Goal: Information Seeking & Learning: Learn about a topic

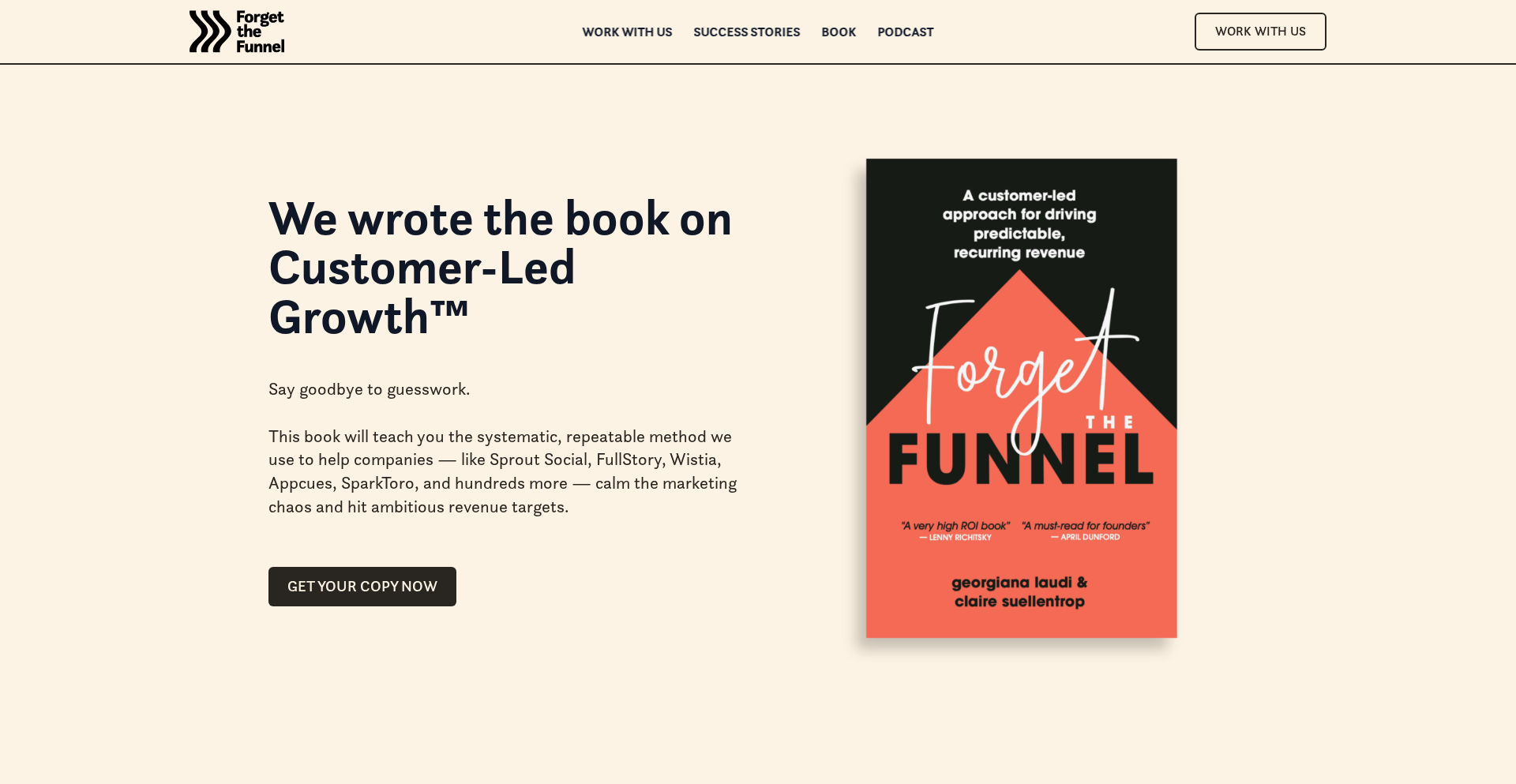
click at [244, 34] on img "home" at bounding box center [237, 31] width 95 height 63
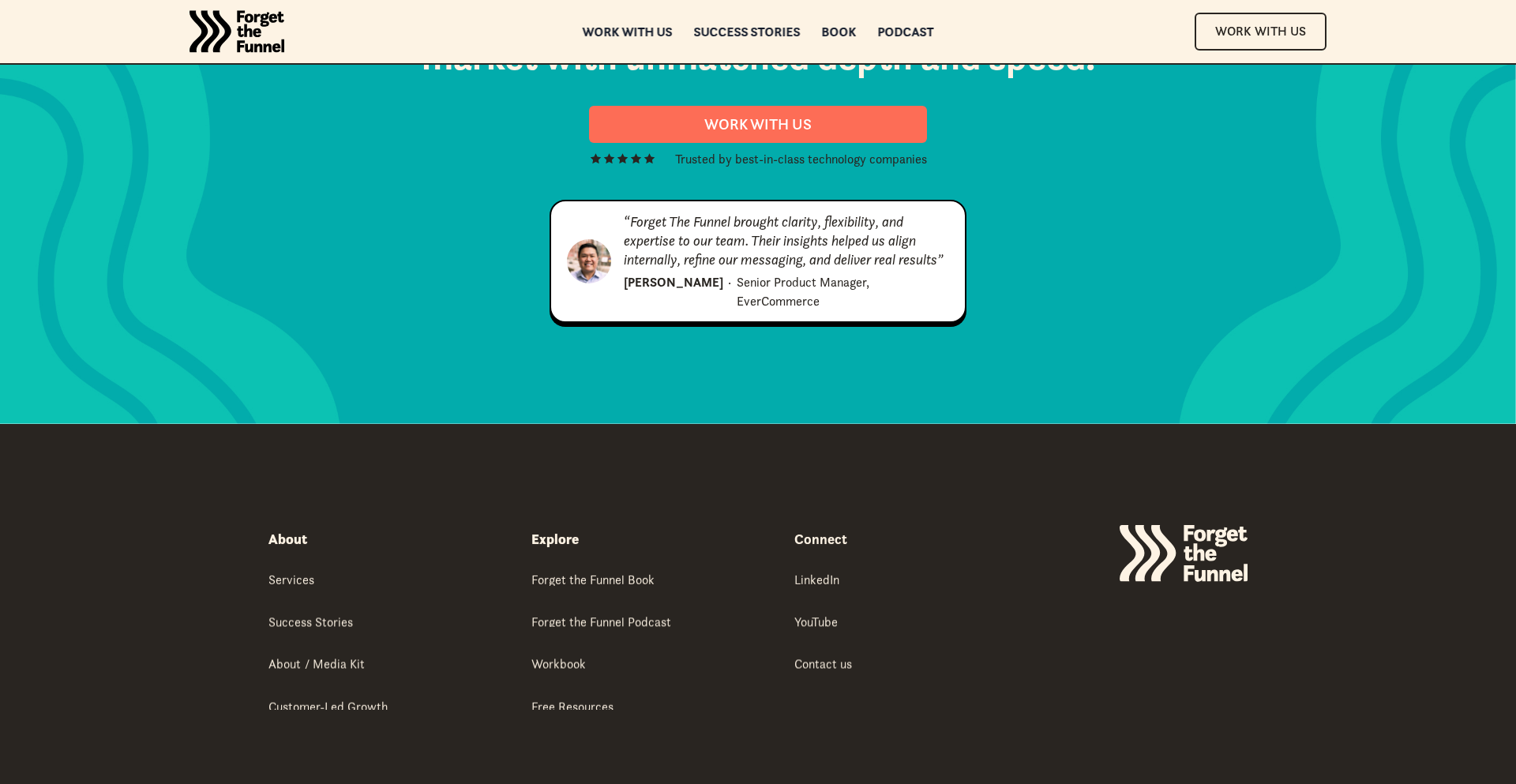
scroll to position [8071, 0]
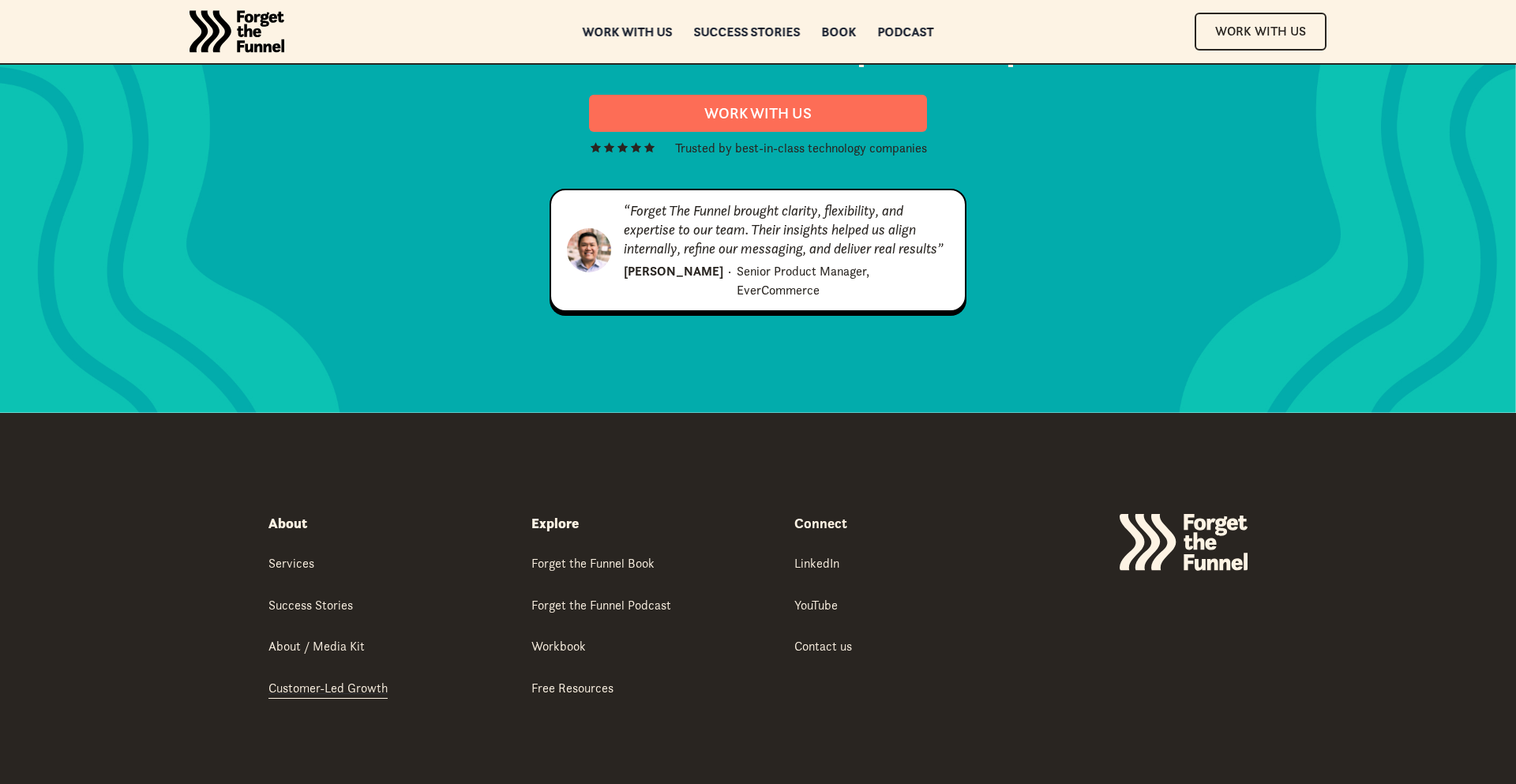
click at [311, 679] on div "Customer-Led Growth" at bounding box center [328, 687] width 119 height 17
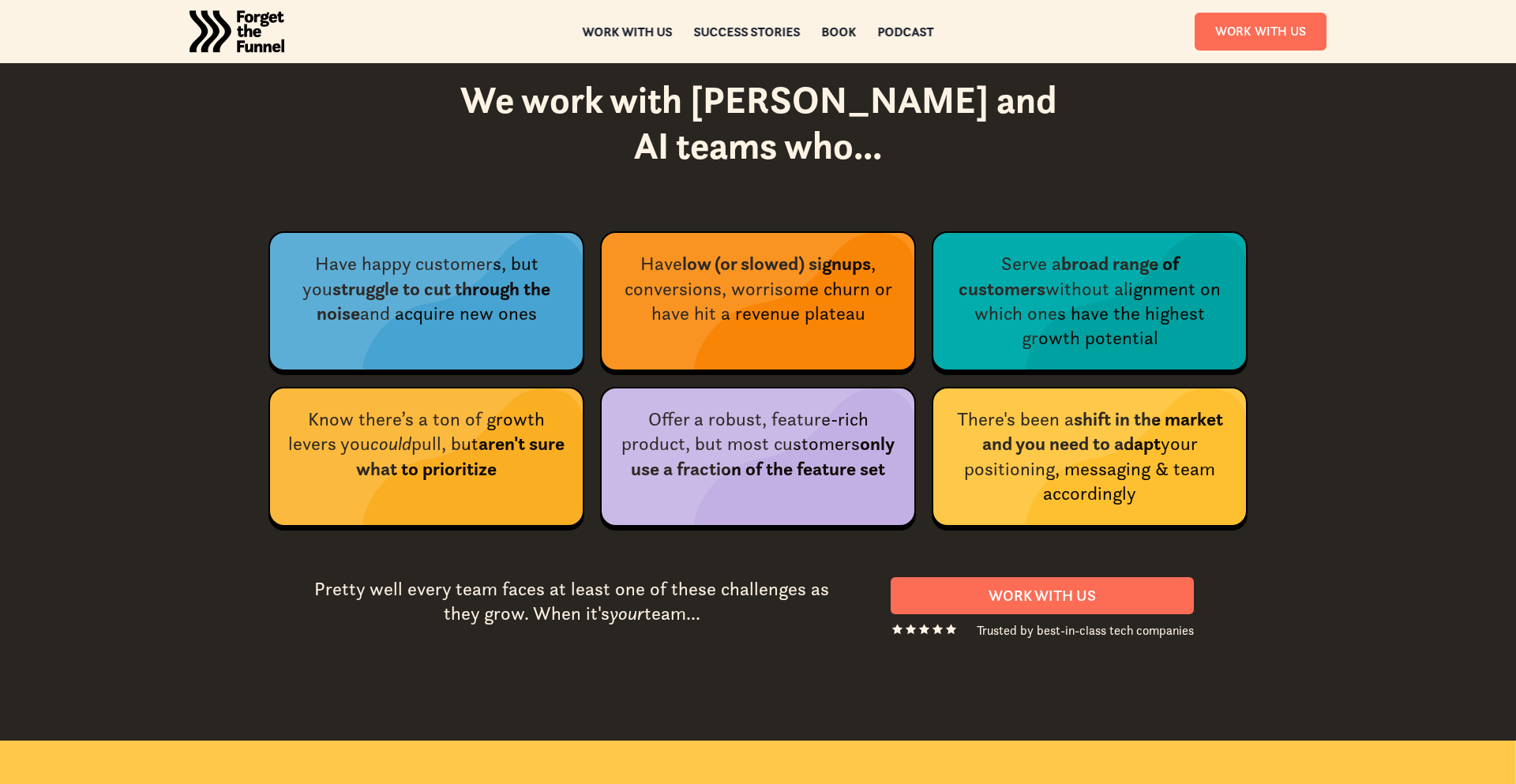
scroll to position [2393, 0]
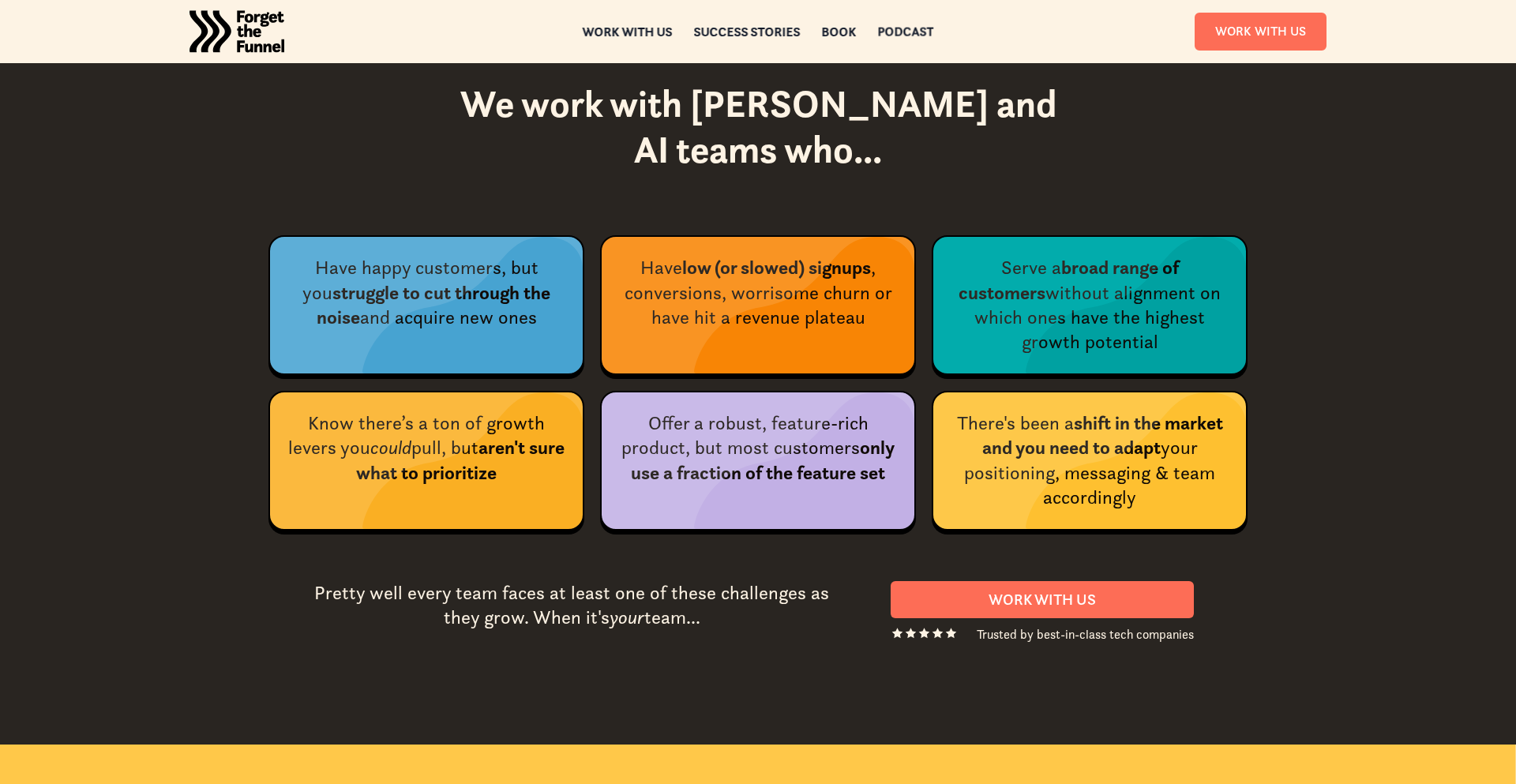
click at [883, 29] on div "Podcast" at bounding box center [906, 31] width 56 height 11
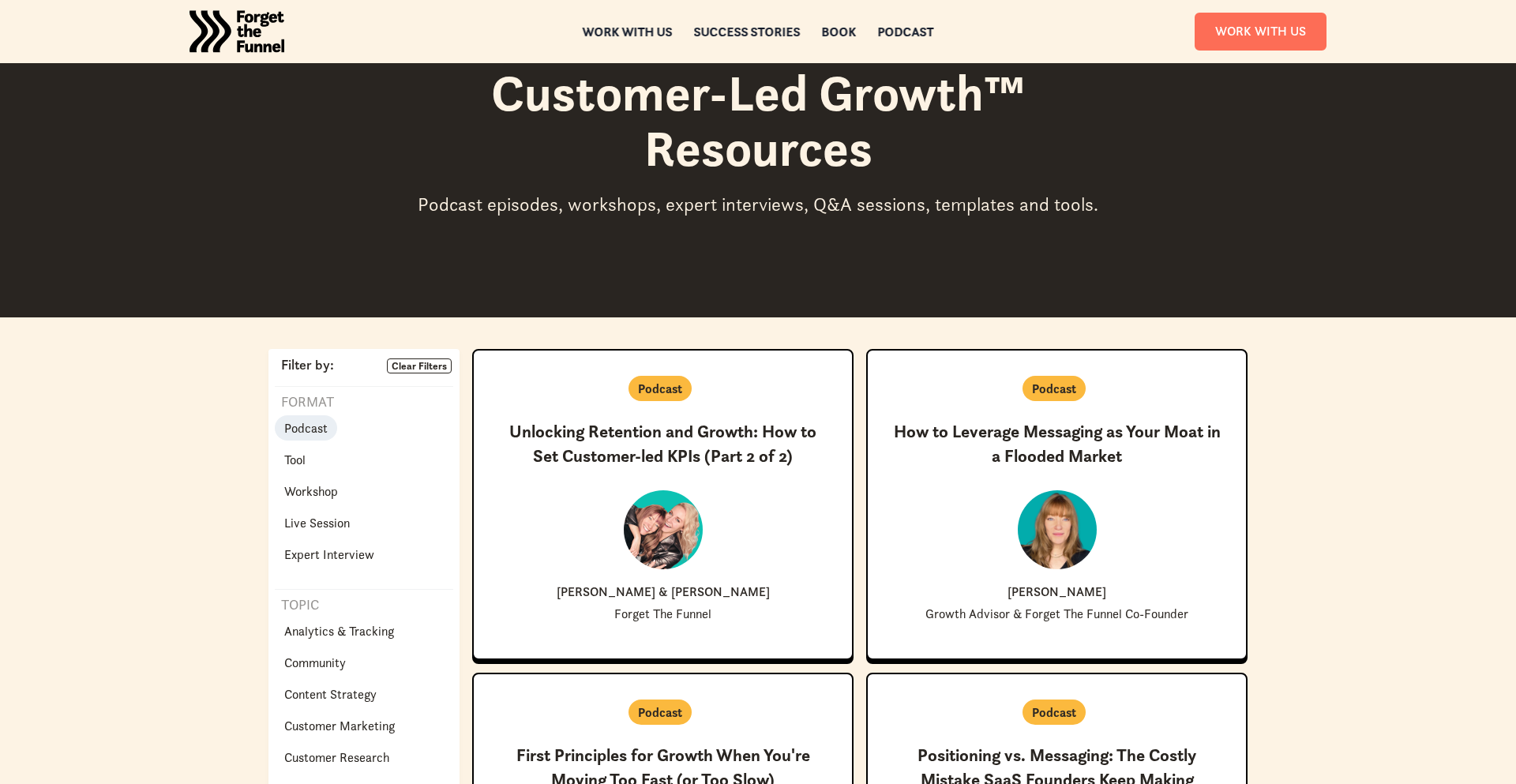
scroll to position [89, 0]
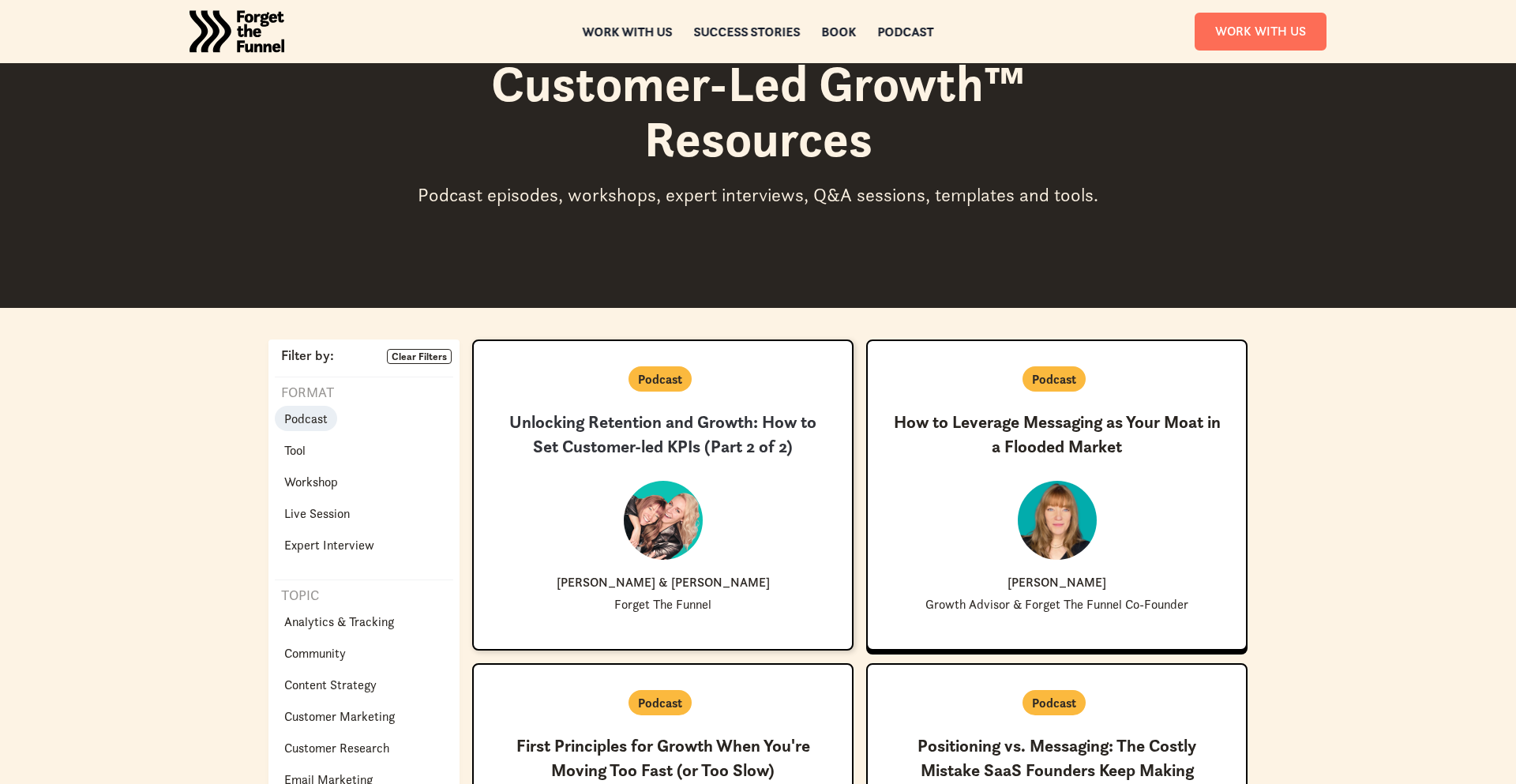
click at [705, 450] on h3 "Unlocking Retention and Growth: How to Set Customer-led KPIs (Part 2 of 2)" at bounding box center [663, 435] width 328 height 49
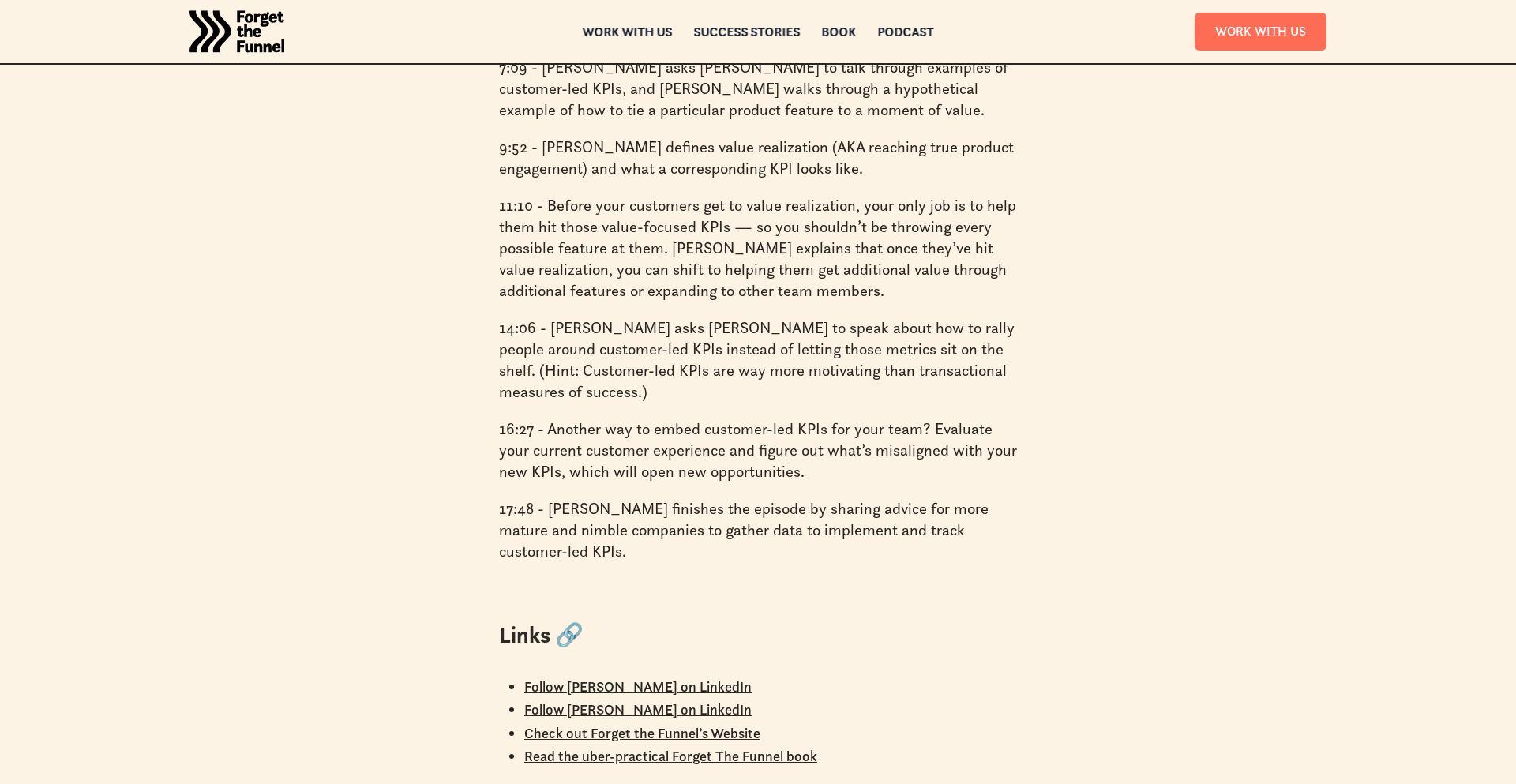
scroll to position [2084, 0]
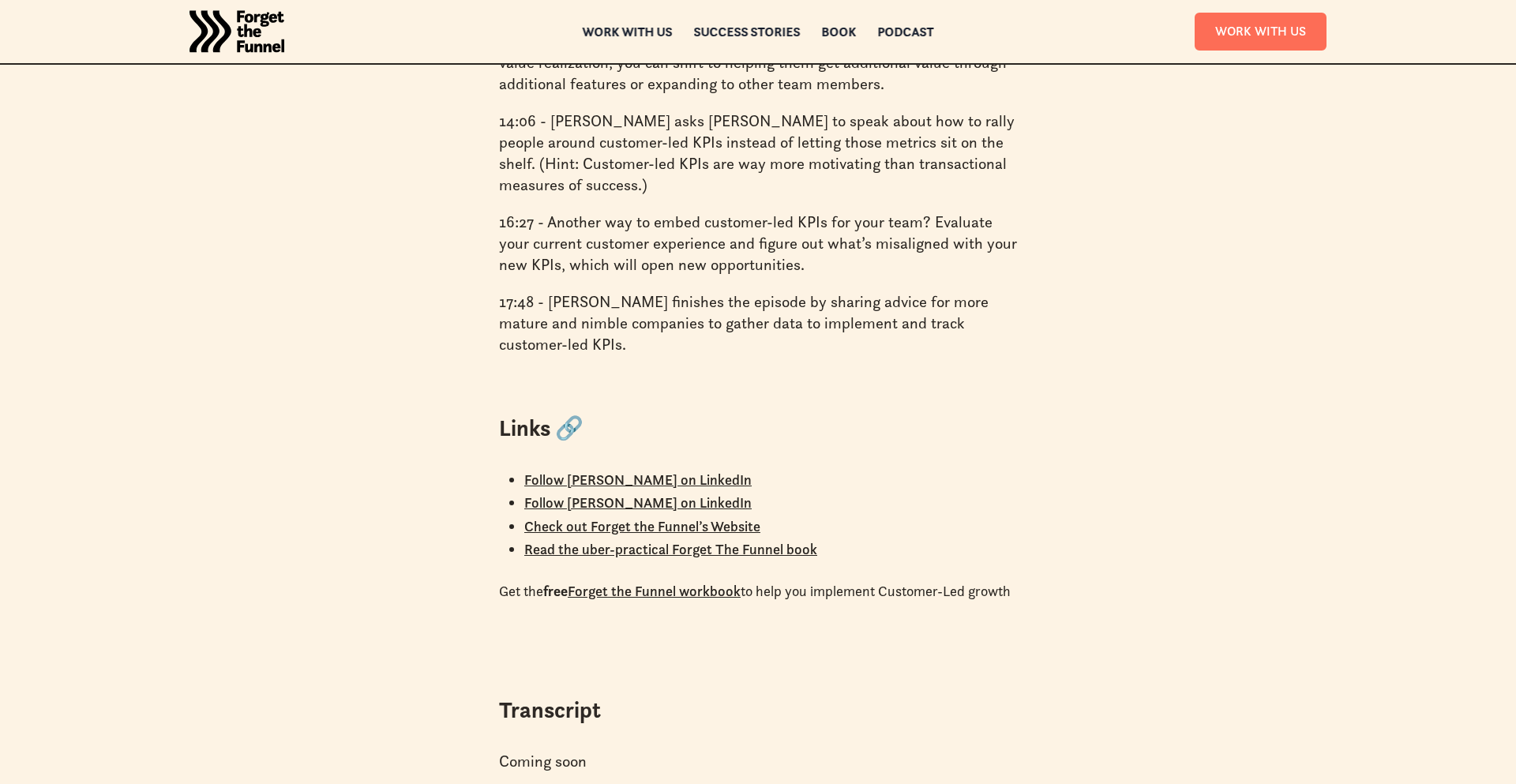
click at [633, 470] on link "Follow [PERSON_NAME] on LinkedIn" at bounding box center [638, 479] width 227 height 18
